Goal: Transaction & Acquisition: Purchase product/service

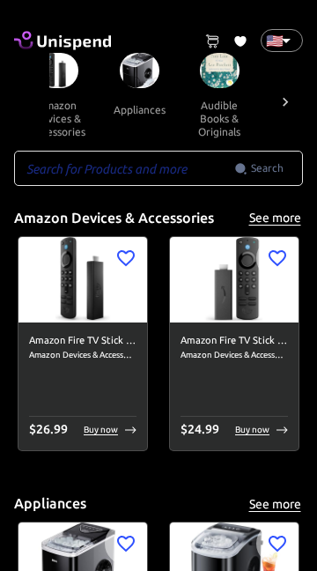
scroll to position [0, 138]
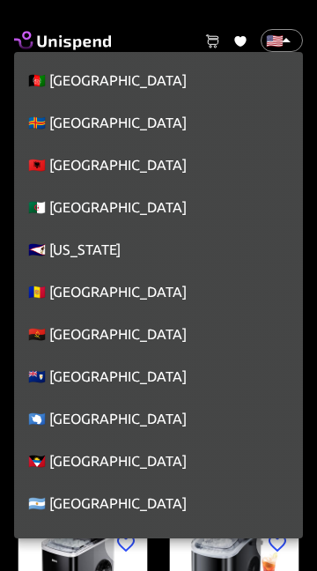
scroll to position [9637, 0]
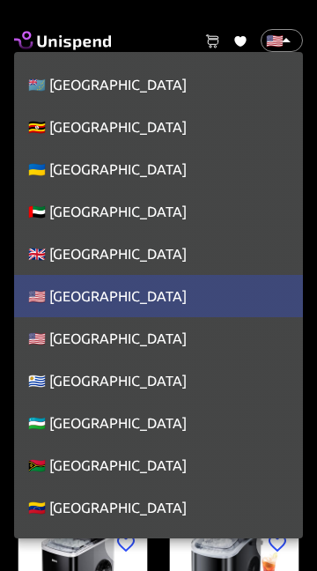
click at [286, 40] on div at bounding box center [158, 285] width 317 height 571
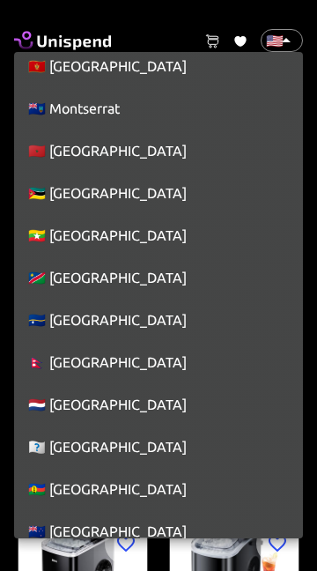
scroll to position [6190, 0]
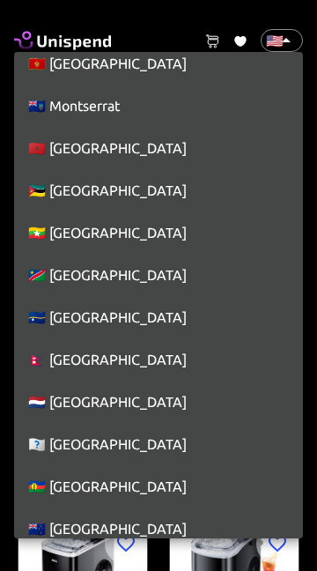
click at [102, 404] on li "🇳🇱 [GEOGRAPHIC_DATA]" at bounding box center [158, 402] width 289 height 42
type input "NL"
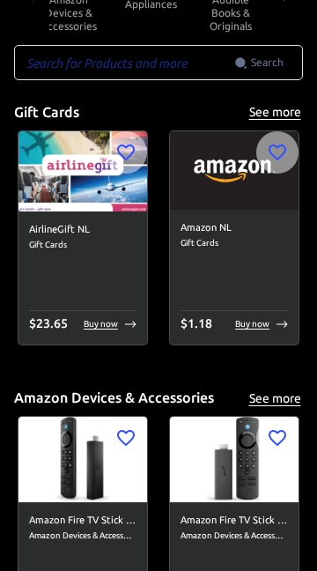
scroll to position [107, 0]
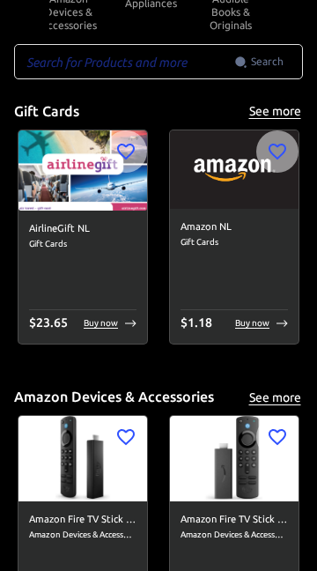
click at [85, 242] on span "Gift Cards" at bounding box center [82, 244] width 107 height 14
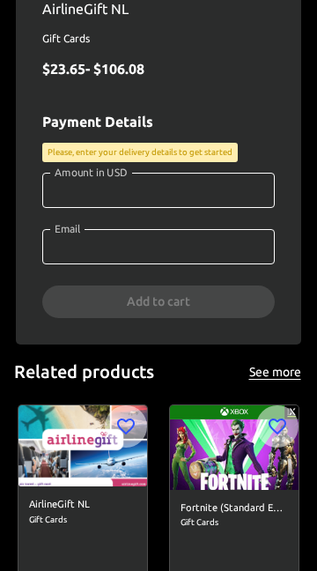
scroll to position [555, 0]
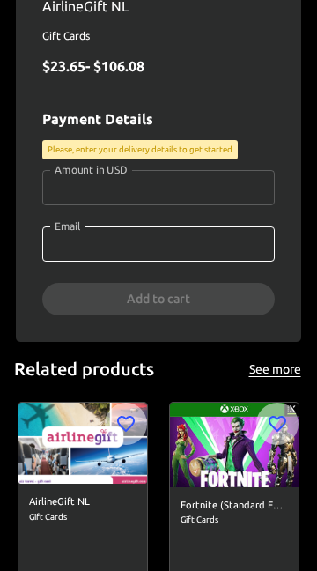
click at [132, 191] on input "Amount in USD" at bounding box center [158, 187] width 233 height 35
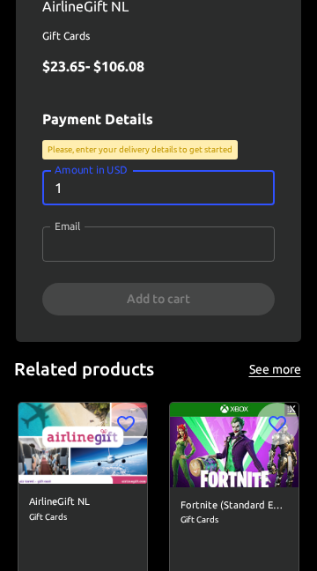
type input "1"
click at [122, 252] on input "Email" at bounding box center [158, 243] width 233 height 35
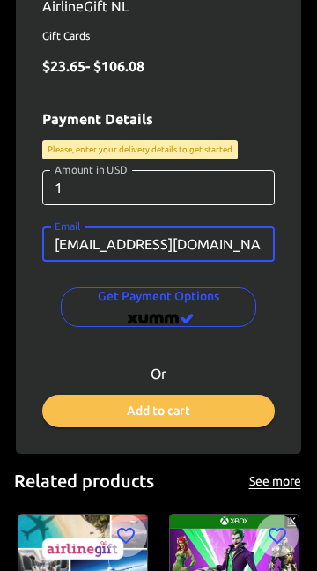
type input "[EMAIL_ADDRESS][DOMAIN_NAME]"
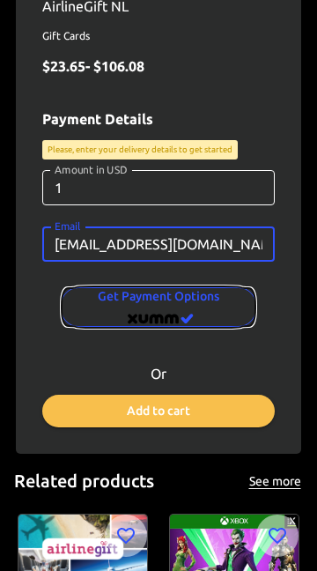
click at [209, 307] on span "Get Payment options" at bounding box center [158, 306] width 167 height 43
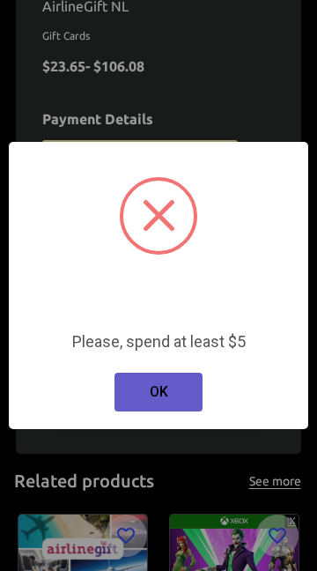
click at [174, 399] on button "OK" at bounding box center [159, 392] width 88 height 39
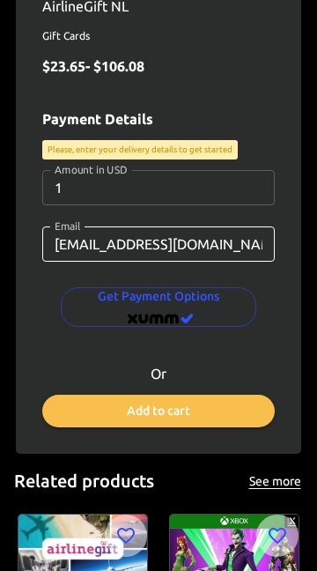
click at [102, 185] on input "1" at bounding box center [158, 187] width 233 height 35
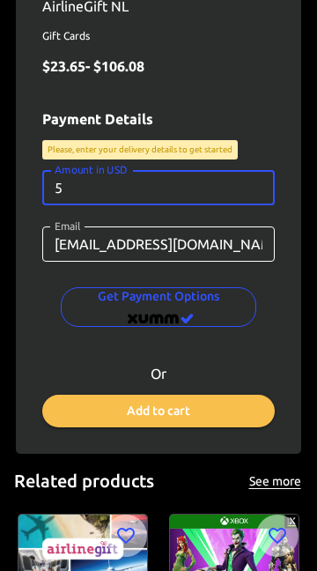
type input "5"
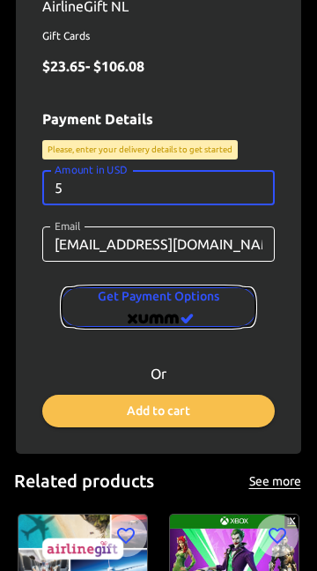
click at [213, 309] on span "Get Payment options" at bounding box center [158, 306] width 167 height 43
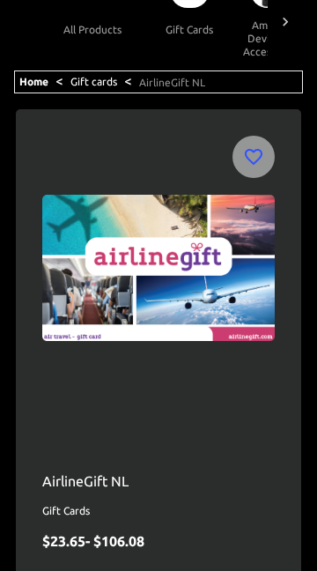
scroll to position [0, 0]
